Goal: Task Accomplishment & Management: Manage account settings

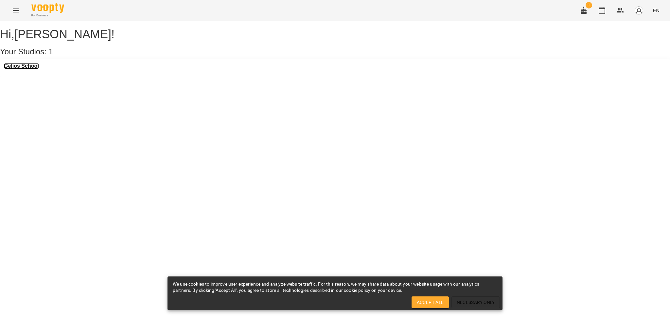
click at [37, 69] on h3 "Gelios School" at bounding box center [21, 66] width 35 height 6
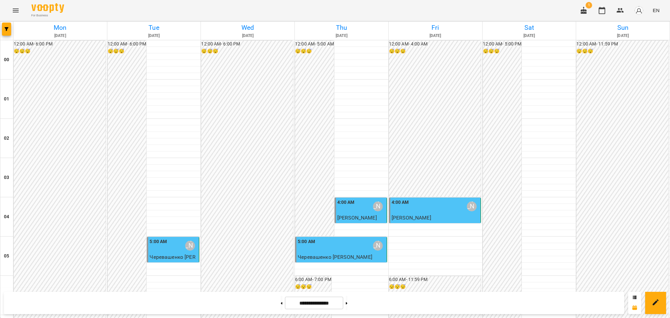
scroll to position [694, 0]
click at [347, 302] on icon at bounding box center [347, 303] width 2 height 3
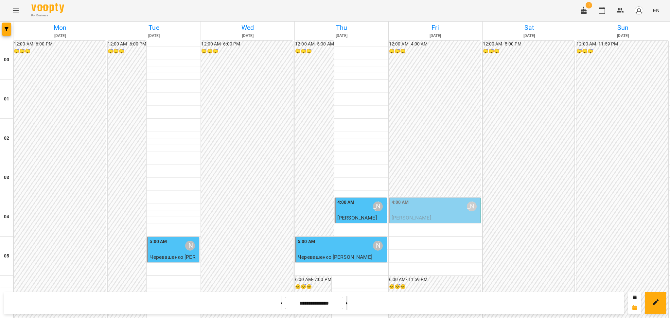
click at [347, 302] on icon at bounding box center [347, 303] width 2 height 3
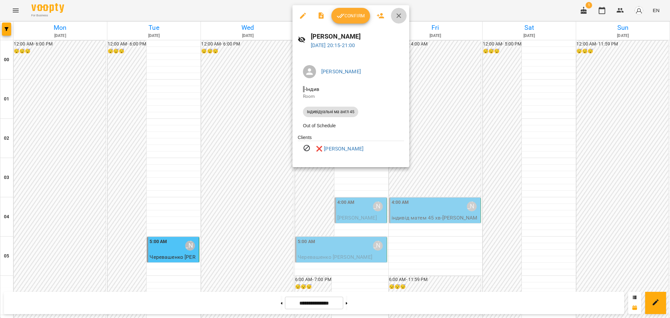
click at [399, 14] on icon "button" at bounding box center [399, 16] width 8 height 8
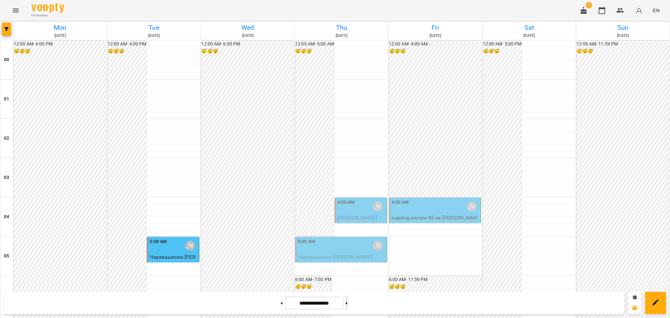
click at [347, 302] on icon at bounding box center [347, 303] width 2 height 2
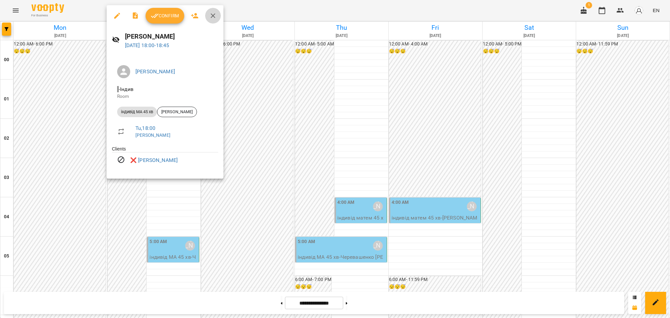
click at [212, 17] on icon "button" at bounding box center [213, 15] width 5 height 5
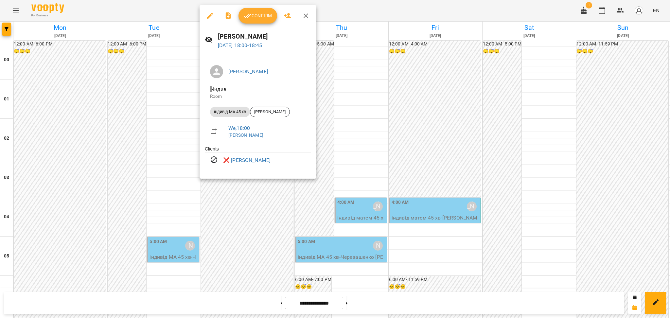
click at [307, 17] on icon "button" at bounding box center [306, 15] width 5 height 5
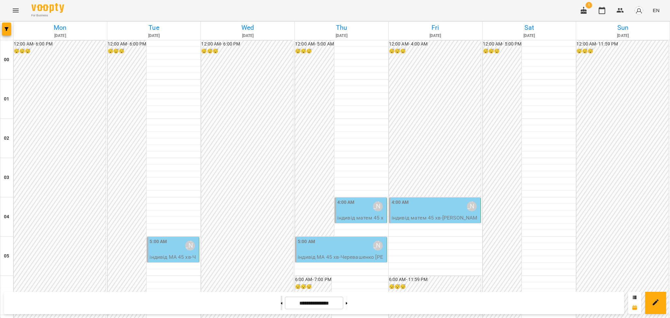
click at [281, 303] on button at bounding box center [282, 303] width 2 height 14
type input "**********"
